Goal: Information Seeking & Learning: Learn about a topic

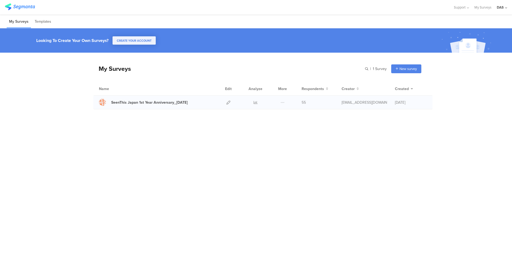
click at [205, 103] on div "SeenThis Japan 1st Year Anniversary_[DATE]" at bounding box center [157, 102] width 116 height 7
click at [258, 102] on div at bounding box center [256, 101] width 16 height 13
click at [256, 101] on icon at bounding box center [256, 102] width 4 height 4
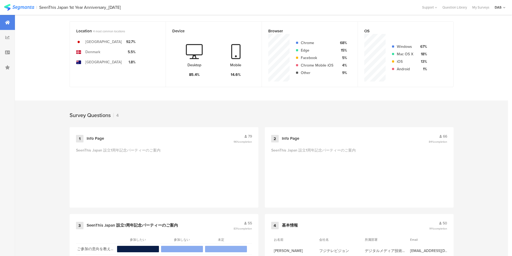
scroll to position [180, 0]
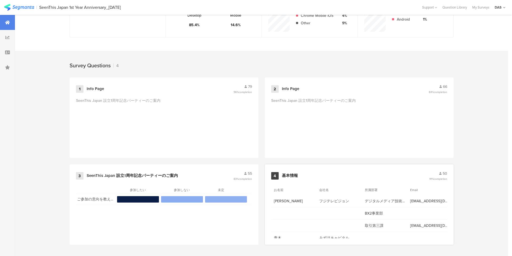
click at [444, 173] on span "50" at bounding box center [445, 173] width 5 height 6
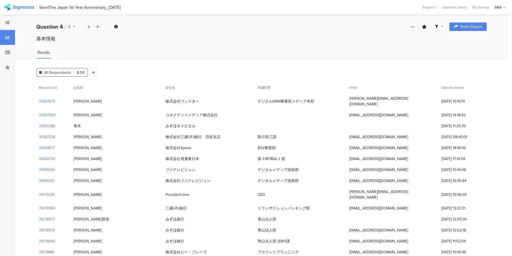
drag, startPoint x: 278, startPoint y: 143, endPoint x: 256, endPoint y: 143, distance: 22.1
click at [256, 143] on div "BX2事業部" at bounding box center [301, 147] width 92 height 11
